Goal: Task Accomplishment & Management: Complete application form

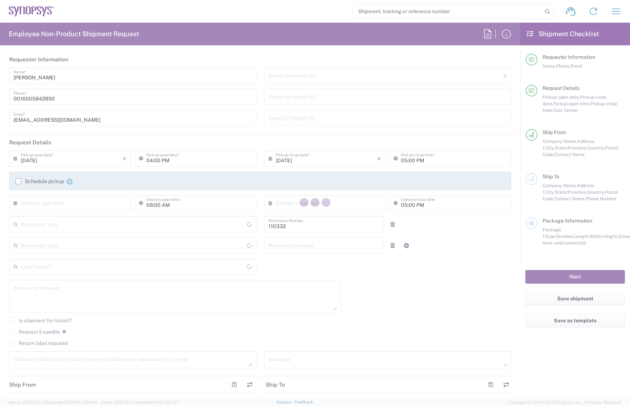
type input "Department"
type input "US01, FAC, Fac Admin 110332"
type input "[GEOGRAPHIC_DATA]"
type input "Delivered at Place"
type input "[US_STATE]"
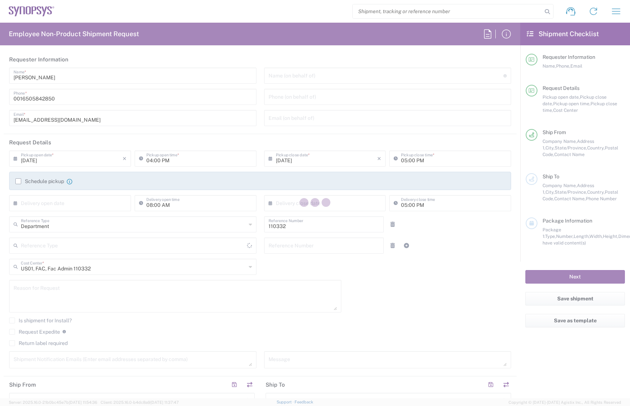
type input "[GEOGRAPHIC_DATA]"
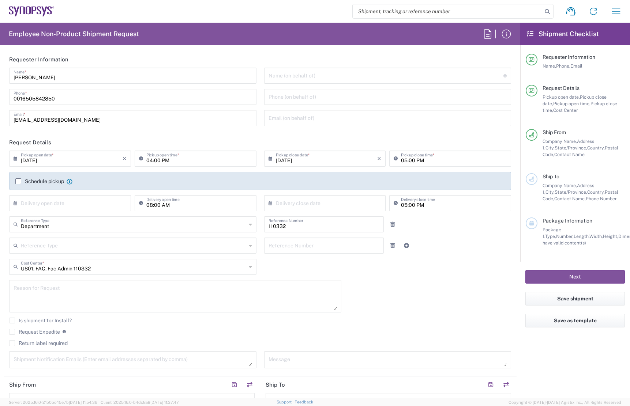
type input "Headquarters USSV"
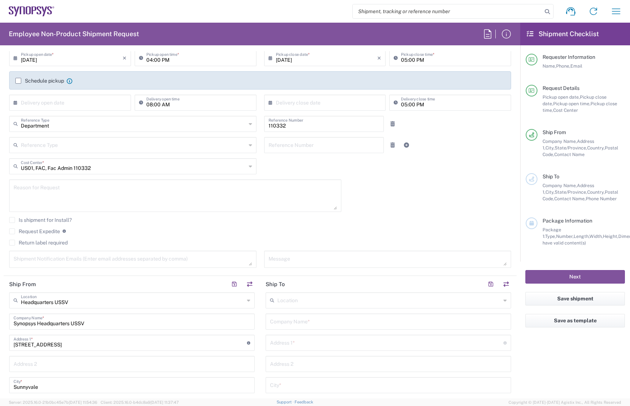
scroll to position [110, 0]
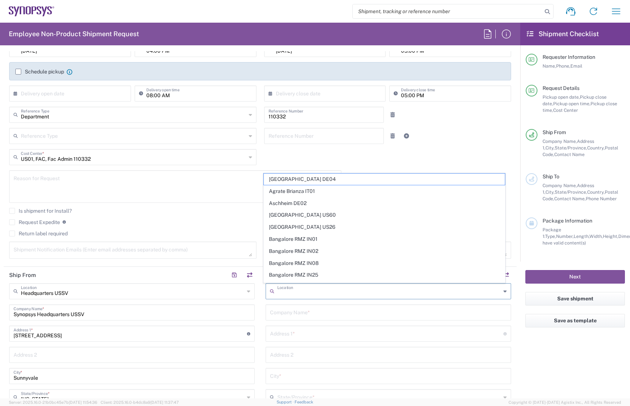
click at [279, 294] on input "text" at bounding box center [388, 290] width 223 height 13
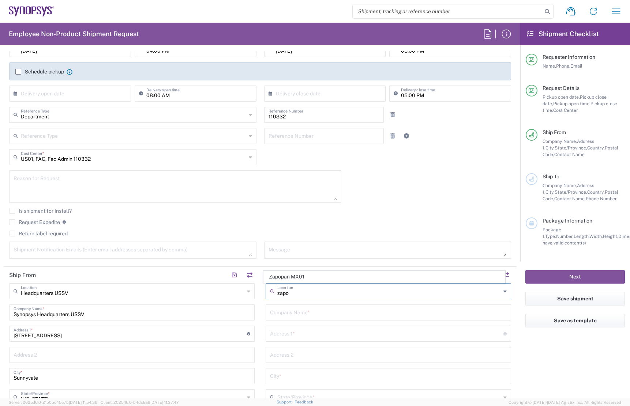
drag, startPoint x: 300, startPoint y: 280, endPoint x: 387, endPoint y: 339, distance: 104.5
click at [299, 280] on span "Zapopan MX01" at bounding box center [384, 276] width 241 height 11
type input "Zapopan MX01"
type input "Synopsys Zapopan MX01"
type input "[STREET_ADDRESS]"
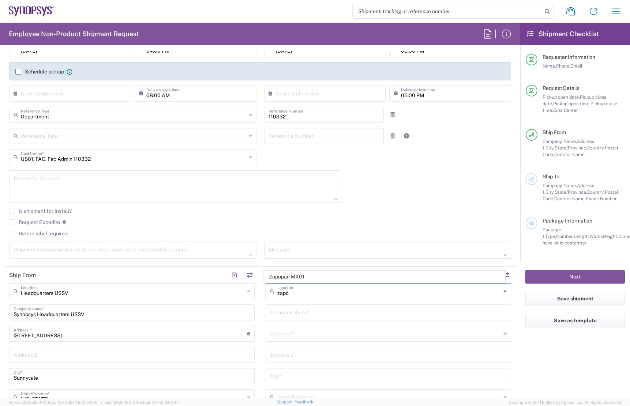
type input "Interior 65 [GEOGRAPHIC_DATA]"
type input "Zapopan"
type input "[GEOGRAPHIC_DATA]"
type input "45010"
